Goal: Task Accomplishment & Management: Manage account settings

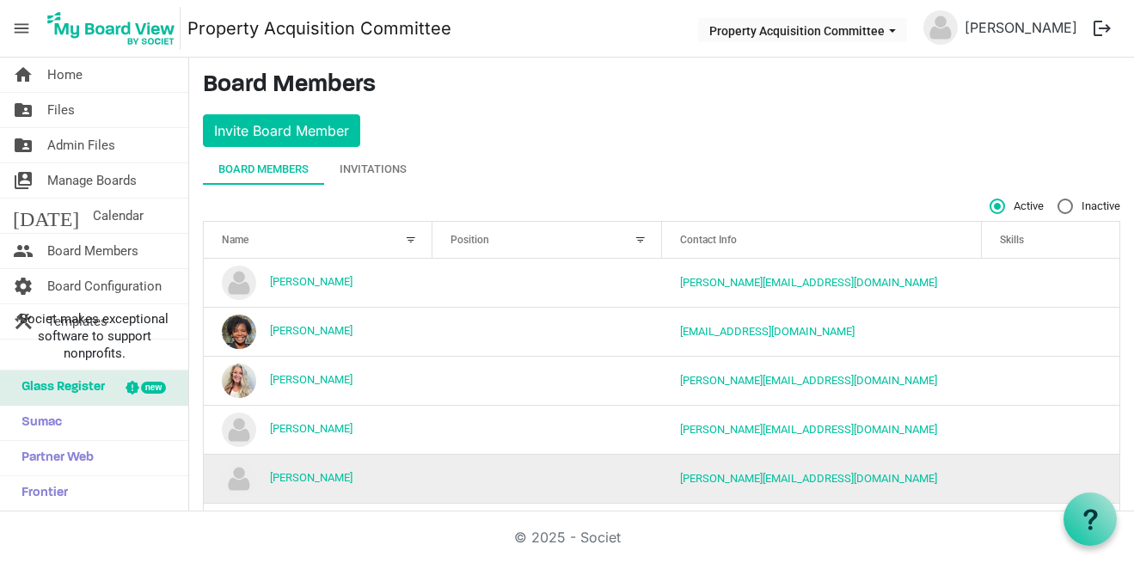
scroll to position [264, 0]
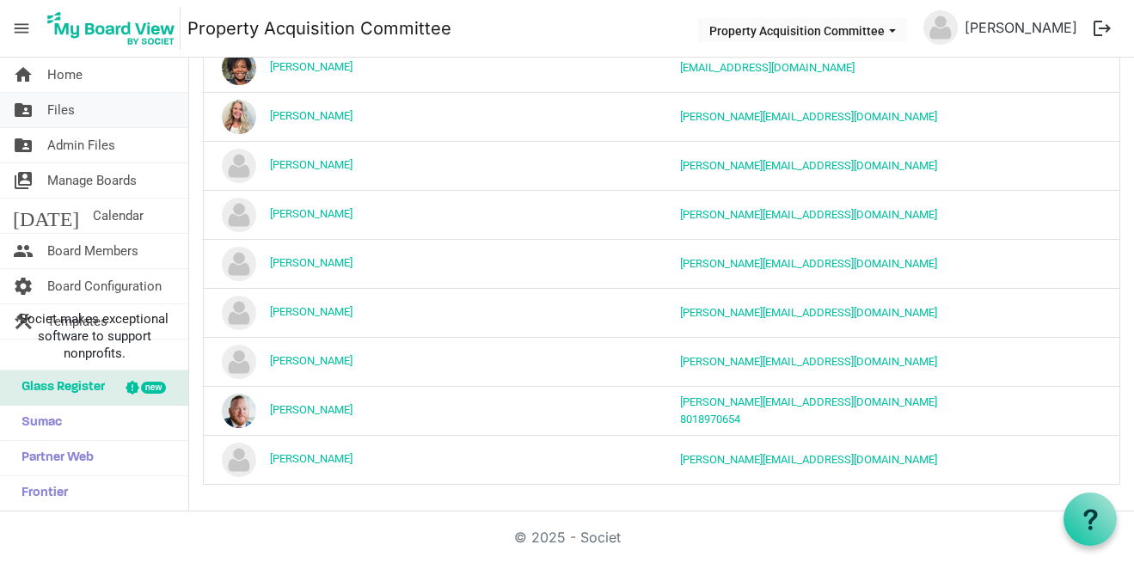
click at [52, 120] on span "Files" at bounding box center [61, 110] width 28 height 34
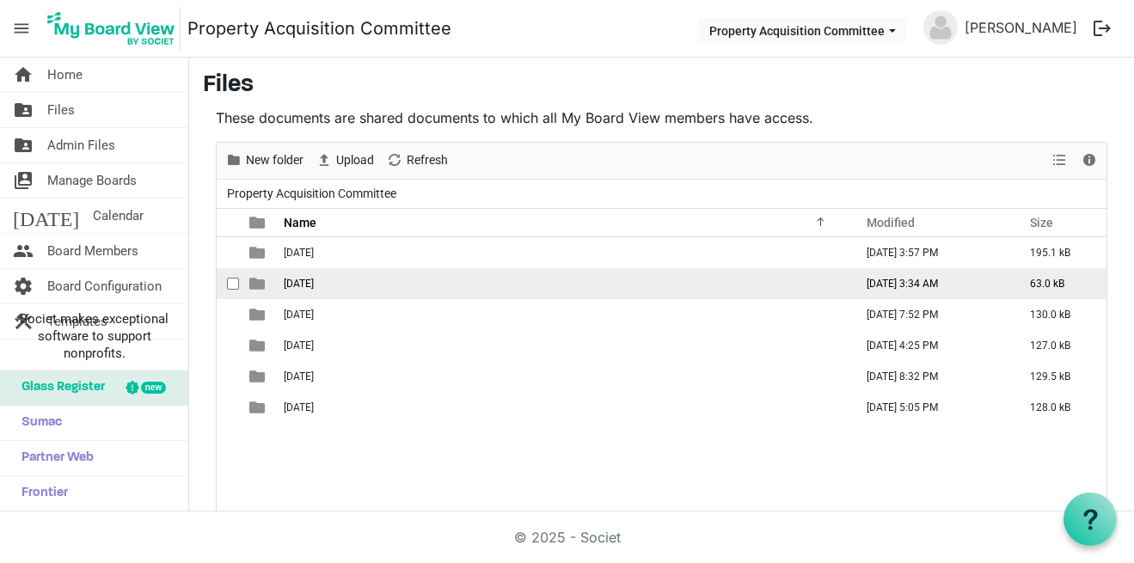
click at [307, 287] on span "August 19, 2025" at bounding box center [299, 284] width 30 height 12
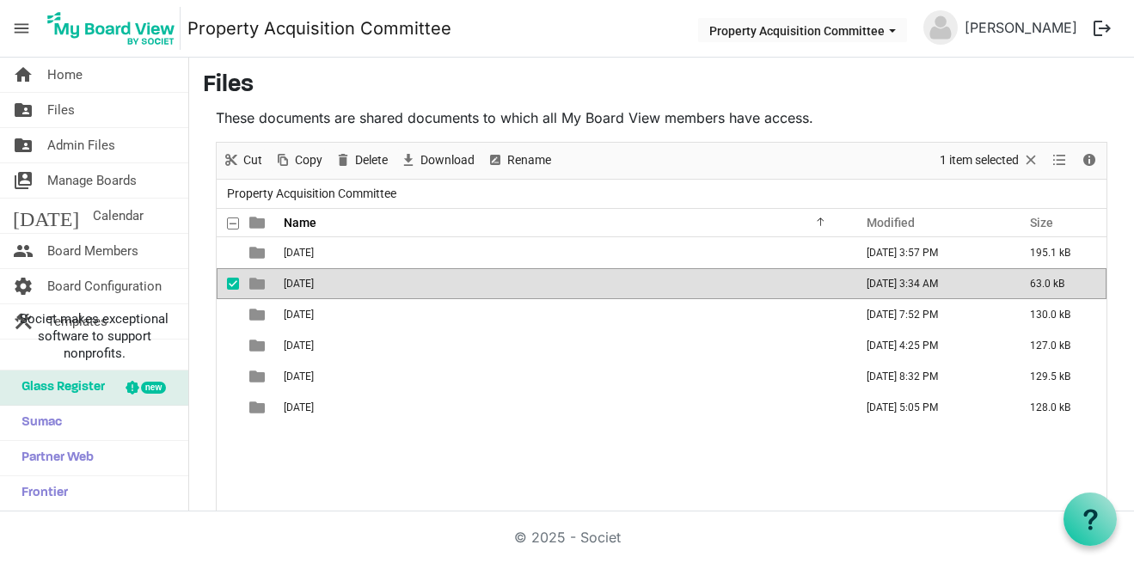
click at [307, 287] on span "August 19, 2025" at bounding box center [299, 284] width 30 height 12
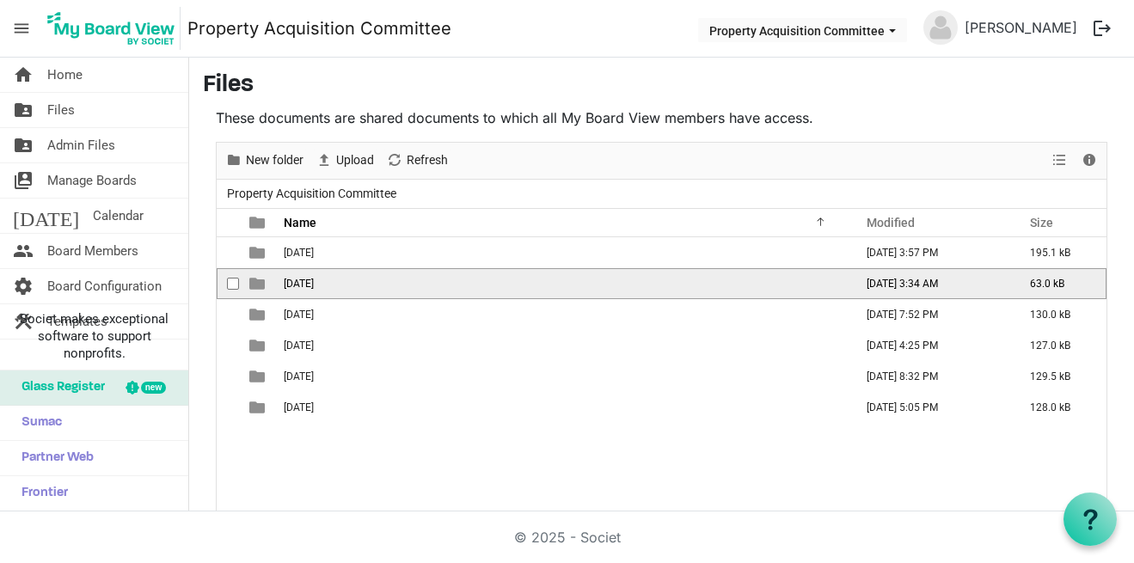
click at [307, 287] on span "August 19, 2025" at bounding box center [299, 284] width 30 height 12
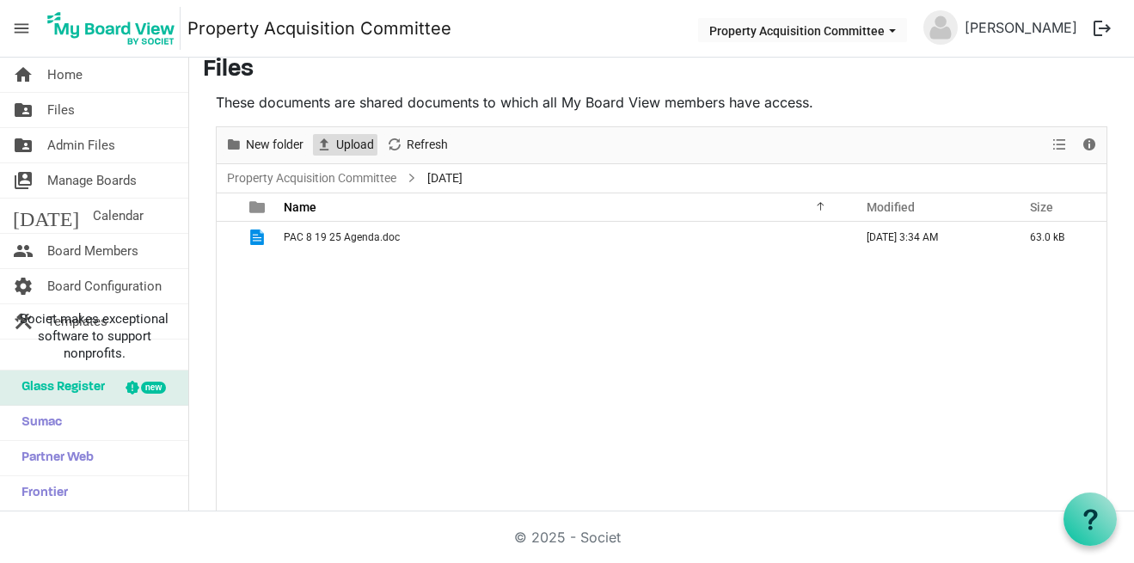
click at [343, 150] on span "Upload" at bounding box center [354, 144] width 41 height 21
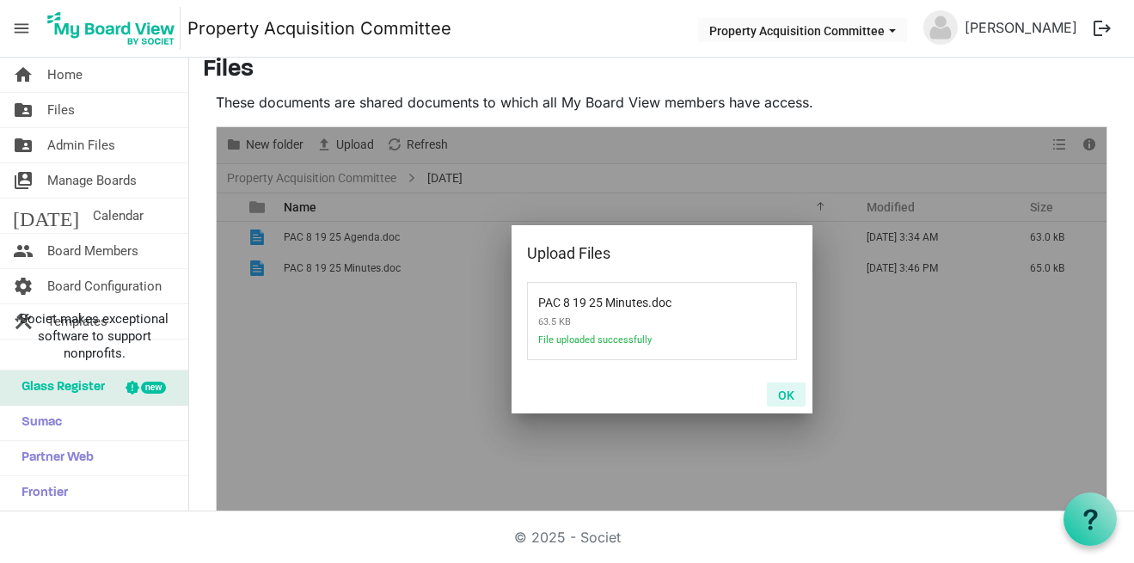
click at [787, 397] on button "OK" at bounding box center [786, 395] width 39 height 24
